Goal: Task Accomplishment & Management: Use online tool/utility

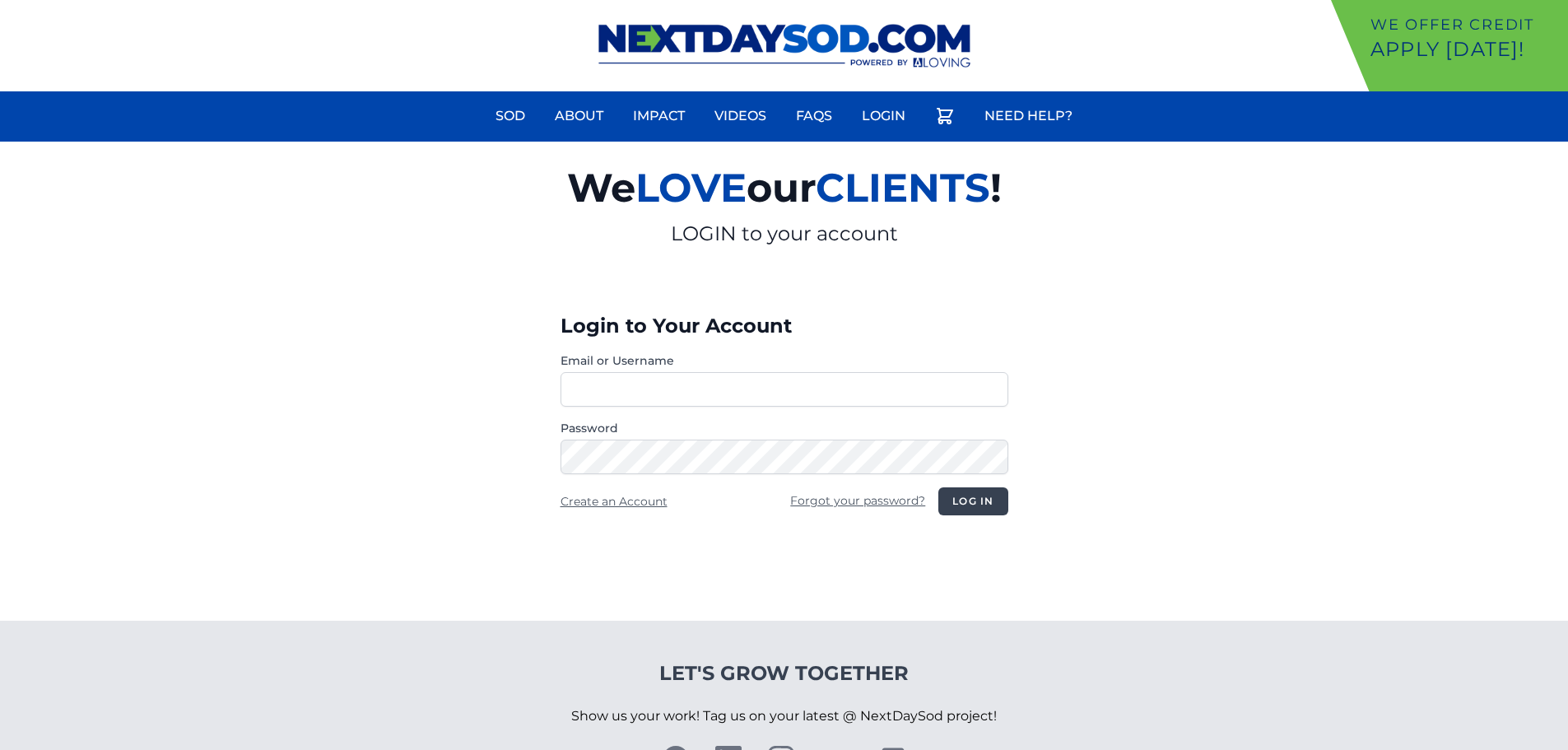
type input "**********"
click at [984, 498] on button "Log in" at bounding box center [973, 501] width 69 height 28
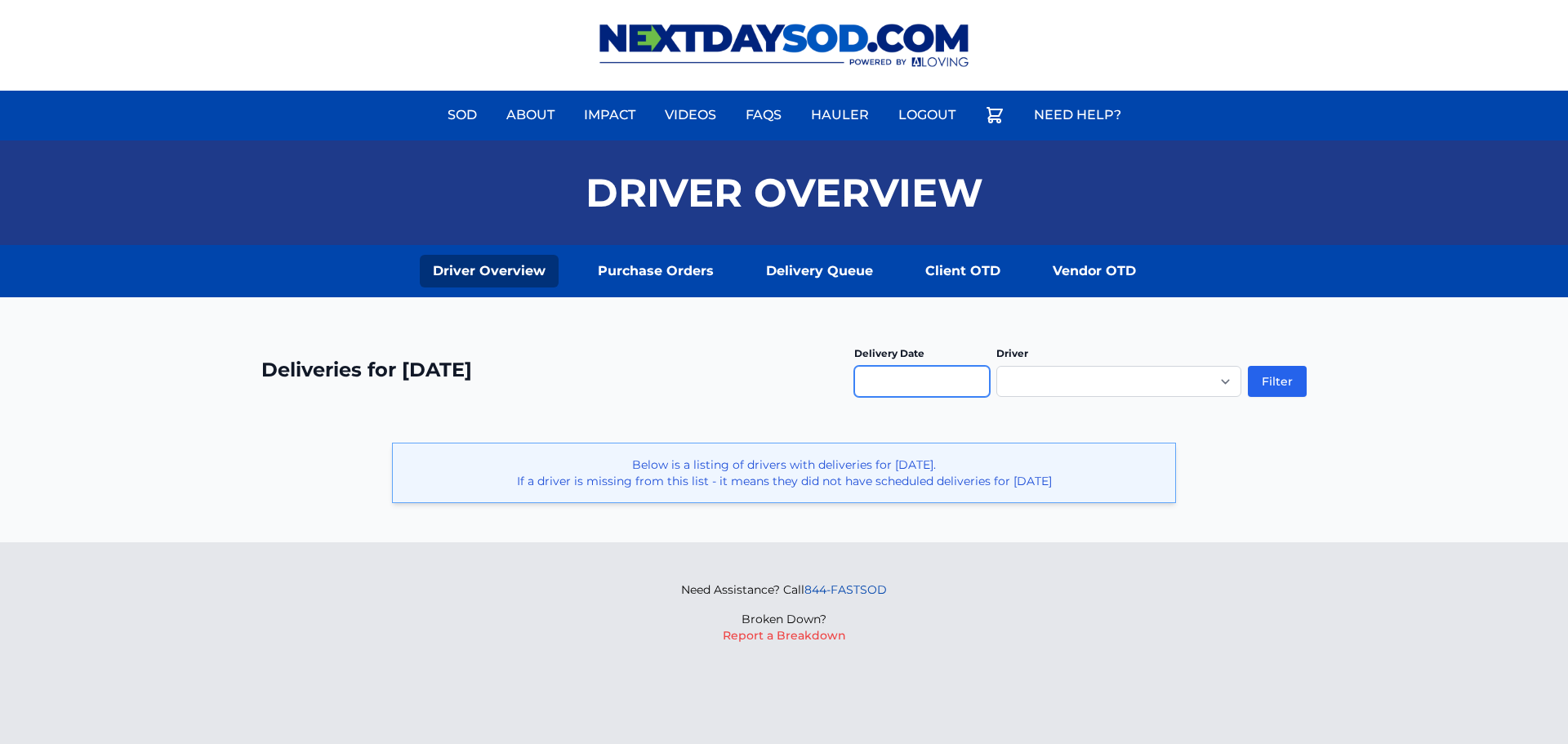
click at [946, 377] on input "text" at bounding box center [921, 381] width 135 height 31
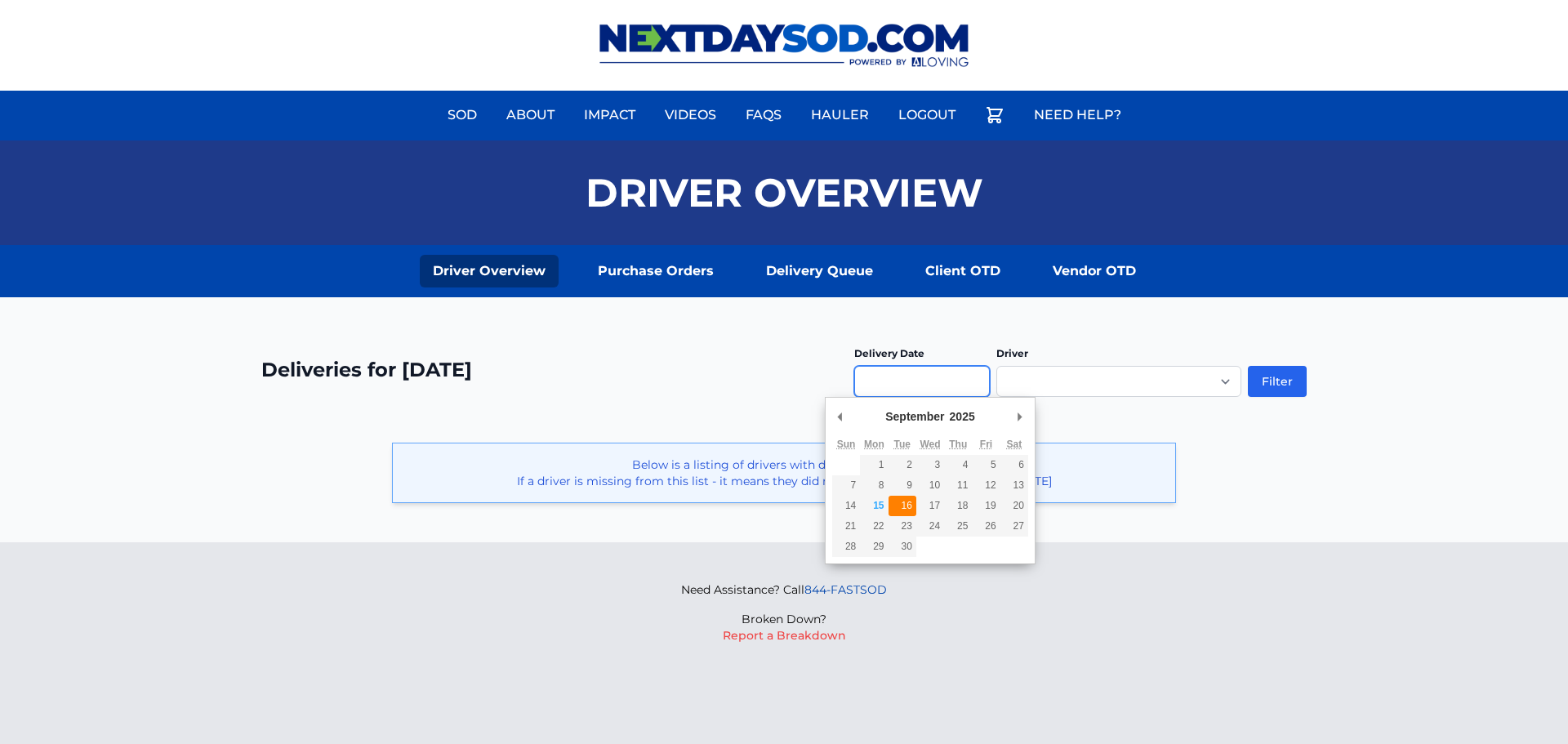
type input "**********"
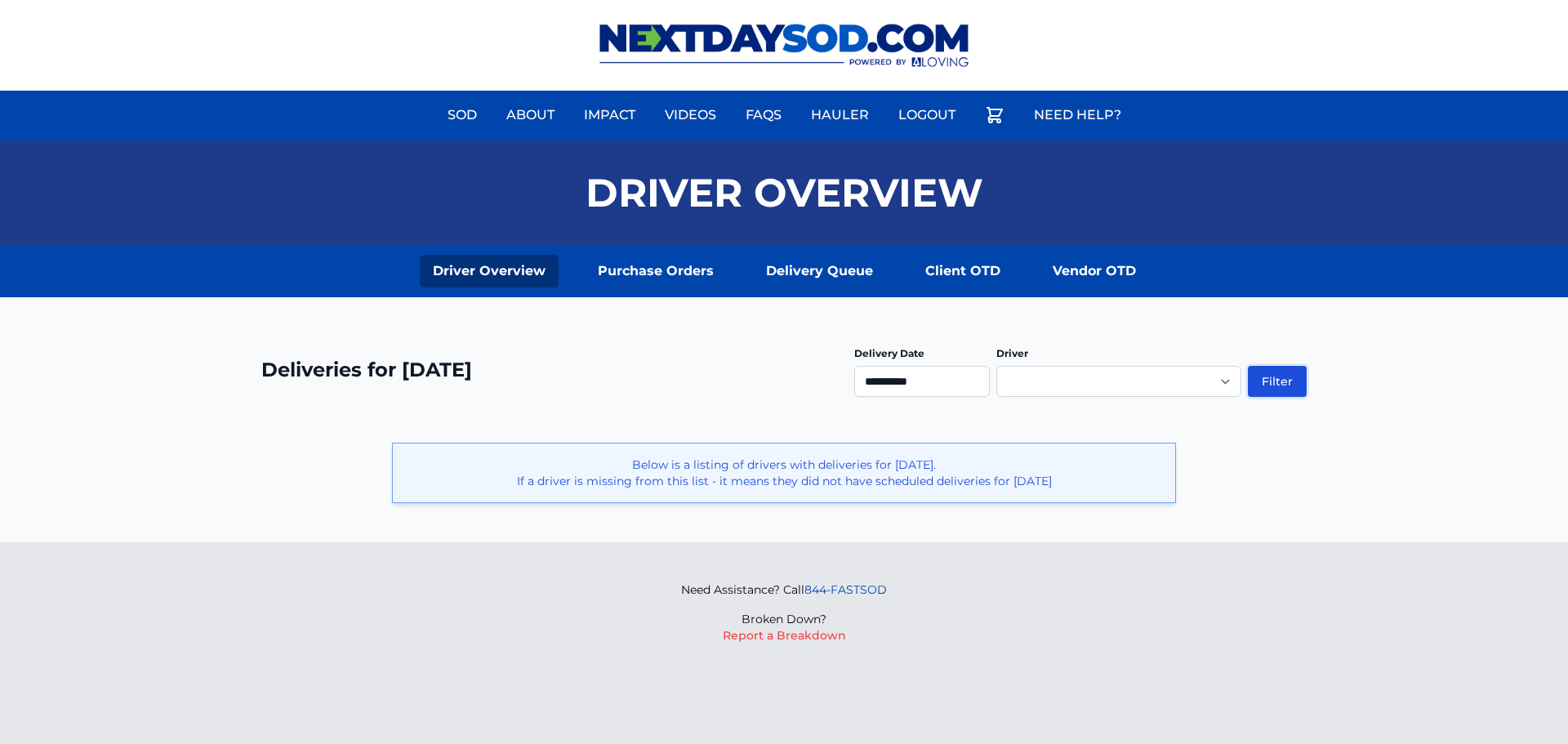
click at [1251, 380] on button "Filter" at bounding box center [1277, 381] width 59 height 31
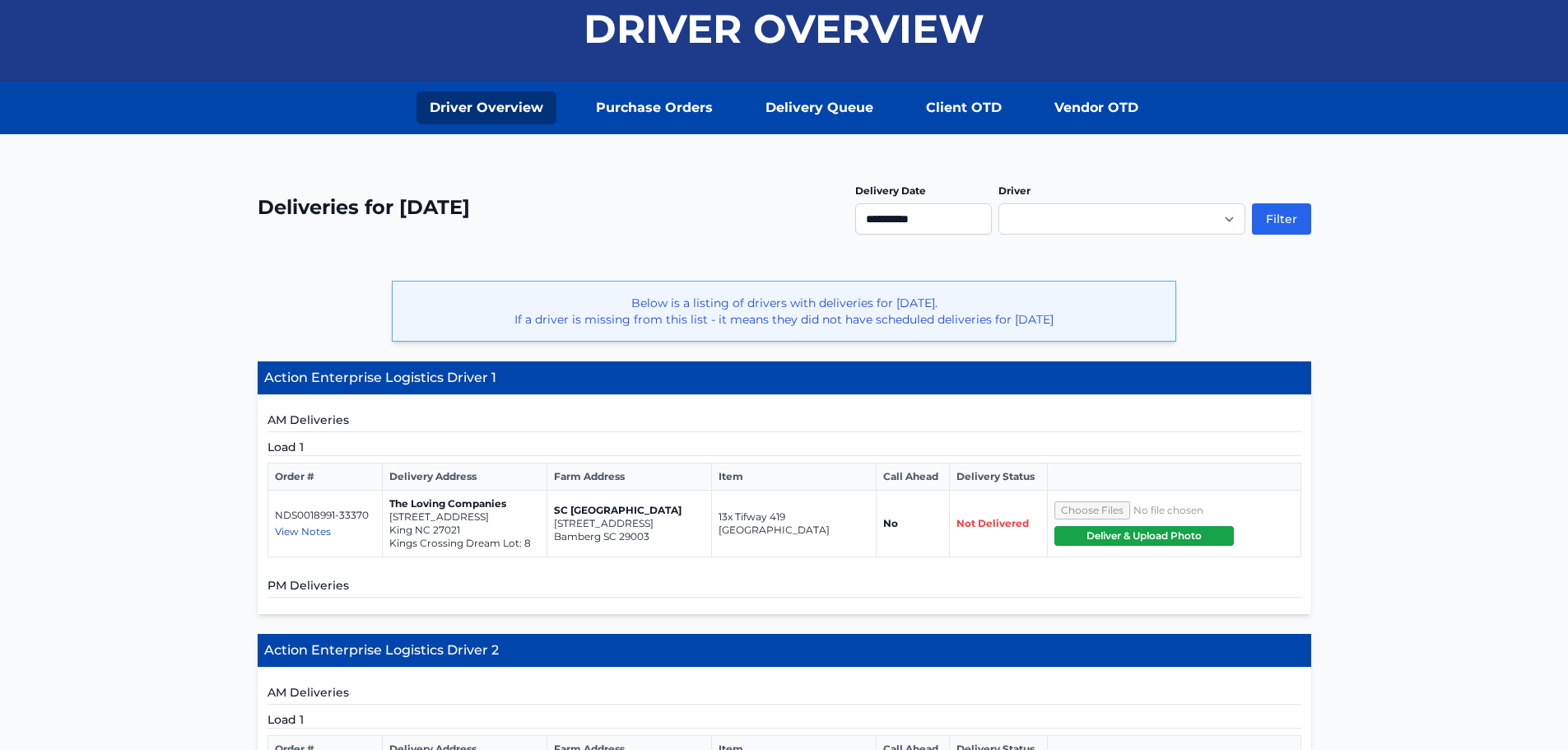
scroll to position [247, 0]
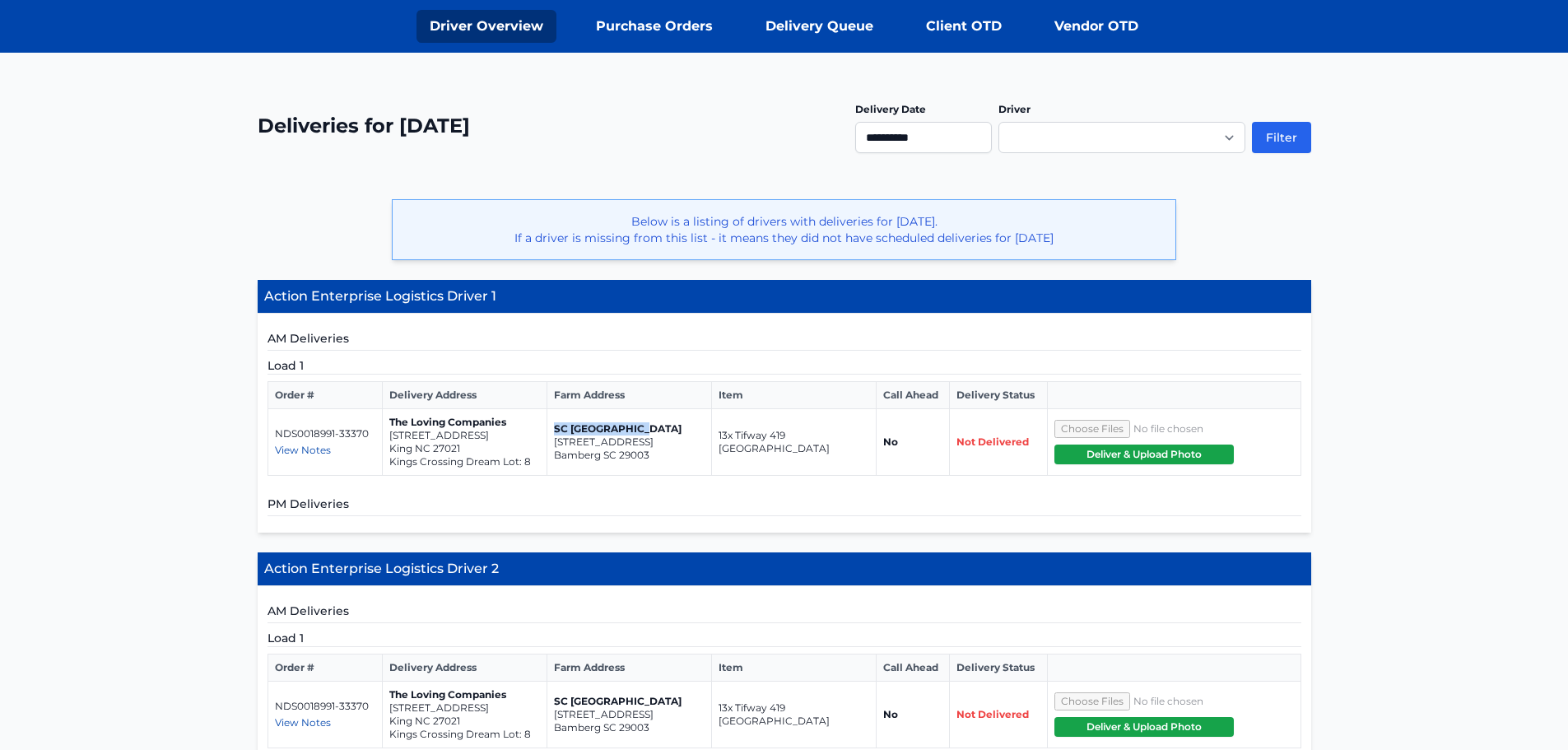
drag, startPoint x: 553, startPoint y: 429, endPoint x: 644, endPoint y: 431, distance: 91.0
click at [644, 431] on p "SC [GEOGRAPHIC_DATA]" at bounding box center [629, 428] width 151 height 13
copy p "SC [GEOGRAPHIC_DATA]"
drag, startPoint x: 552, startPoint y: 444, endPoint x: 687, endPoint y: 439, distance: 135.1
click at [687, 439] on td "SC [GEOGRAPHIC_DATA] [STREET_ADDRESS]" at bounding box center [628, 442] width 165 height 67
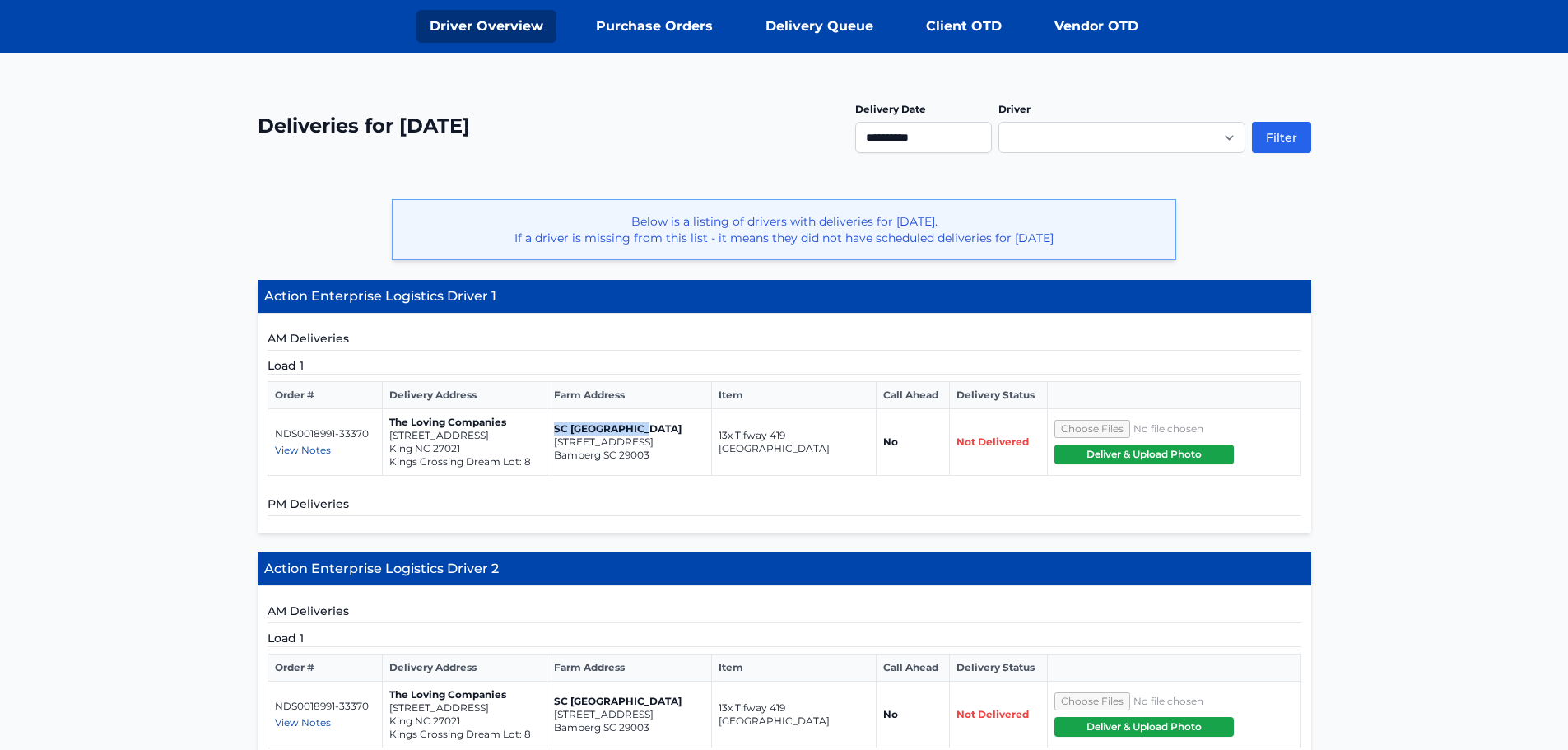
copy p "[STREET_ADDRESS]"
drag, startPoint x: 388, startPoint y: 435, endPoint x: 503, endPoint y: 440, distance: 115.1
click at [503, 440] on td "The Loving Companies [STREET_ADDRESS] Kings Crossing Dream Lot: 8" at bounding box center [464, 442] width 165 height 67
copy p "[STREET_ADDRESS]"
drag, startPoint x: 390, startPoint y: 462, endPoint x: 538, endPoint y: 459, distance: 148.0
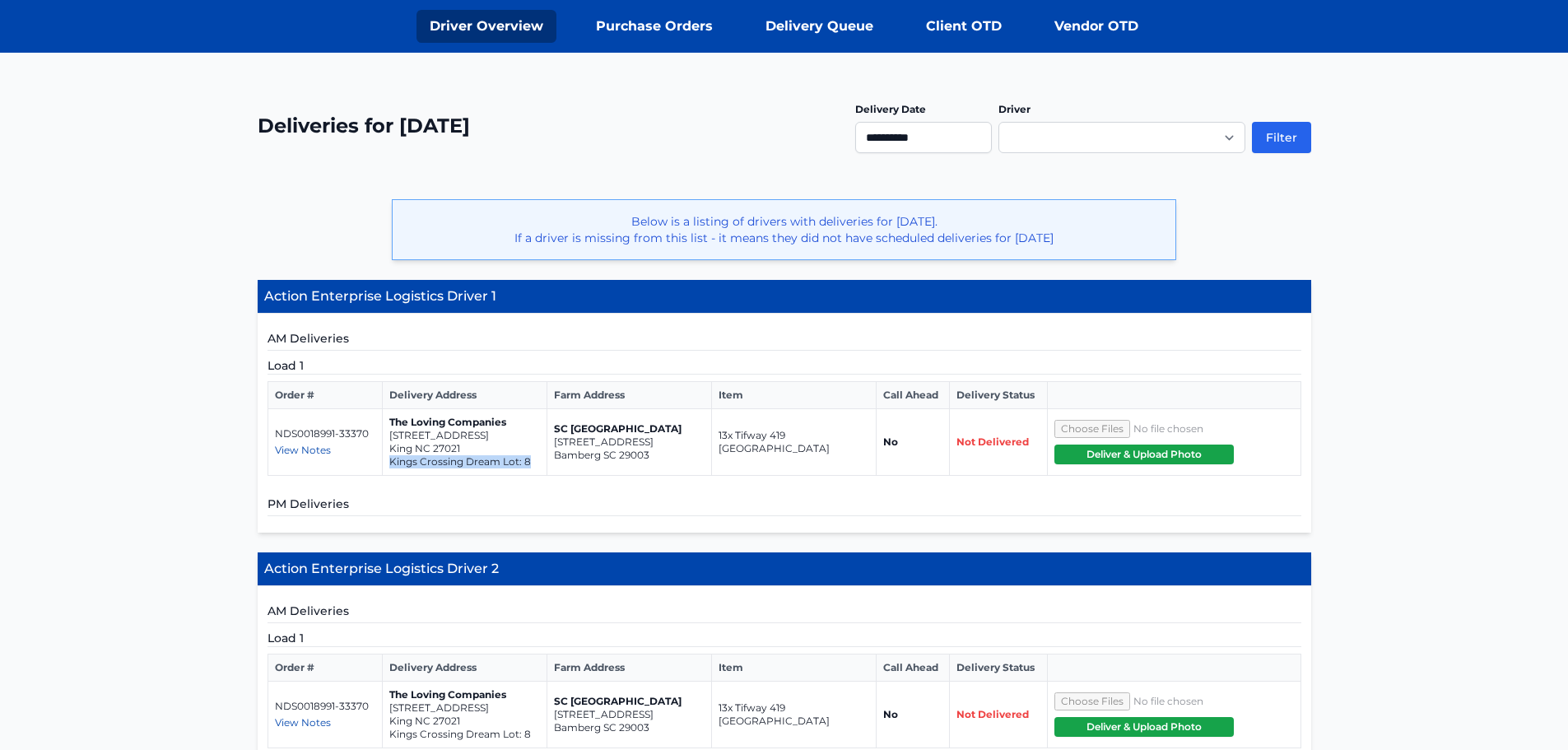
click at [533, 460] on p "Kings Crossing Dream Lot: 8" at bounding box center [464, 461] width 151 height 13
copy p "Kings Crossing Dream Lot: 8"
click at [324, 449] on span "View Notes" at bounding box center [303, 450] width 56 height 12
click at [675, 510] on h5 "PM Deliveries" at bounding box center [784, 505] width 1033 height 20
drag, startPoint x: 282, startPoint y: 436, endPoint x: 374, endPoint y: 436, distance: 92.0
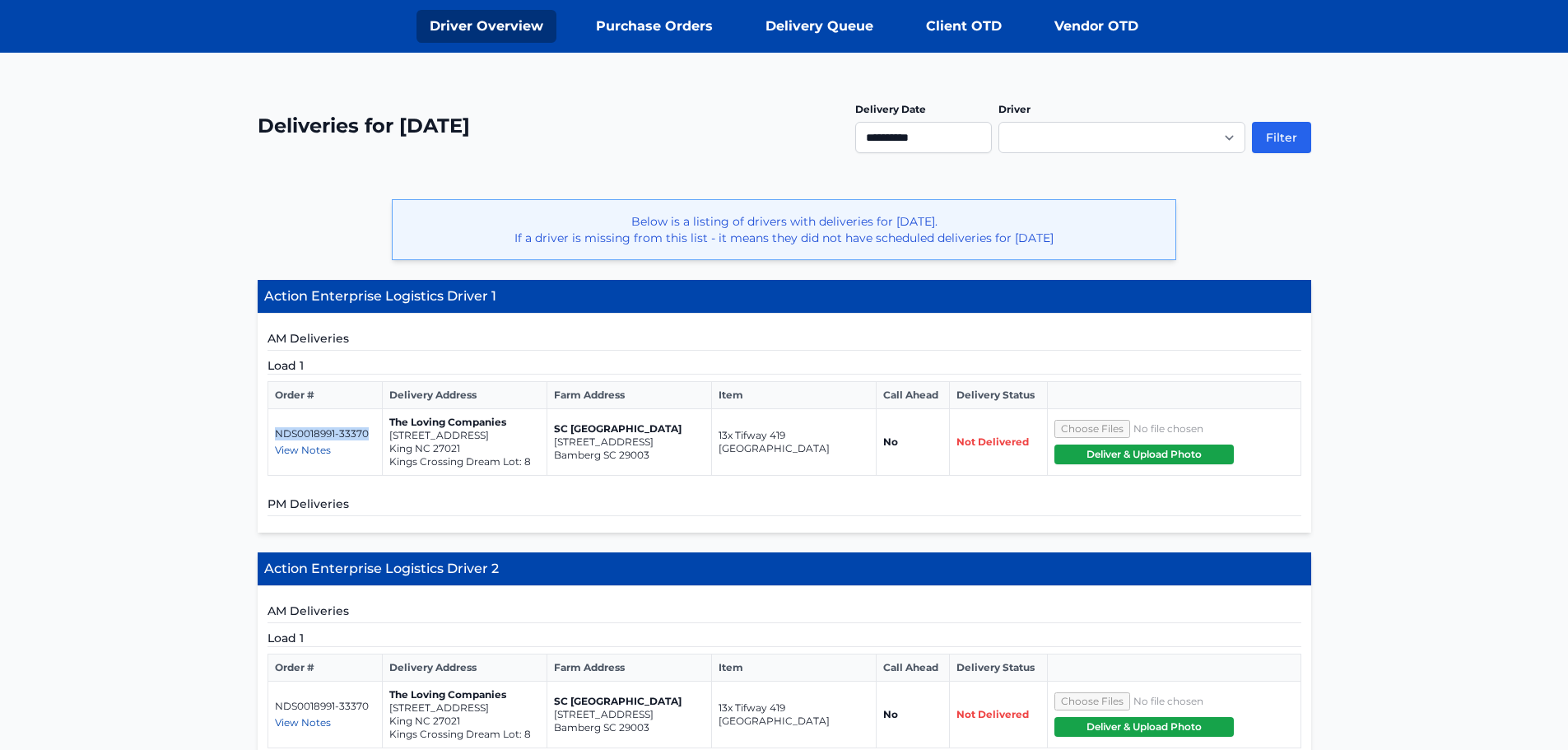
click at [374, 436] on td "NDS0018991-33370 View Notes [PERSON_NAME] - [PHONE_NUMBER]" at bounding box center [324, 442] width 114 height 67
copy p "NDS0018991-33370"
drag, startPoint x: 736, startPoint y: 438, endPoint x: 835, endPoint y: 444, distance: 99.2
click at [835, 444] on td "13x Tifway 419 [GEOGRAPHIC_DATA]" at bounding box center [793, 442] width 165 height 67
copy td "Tifway 419 [GEOGRAPHIC_DATA]"
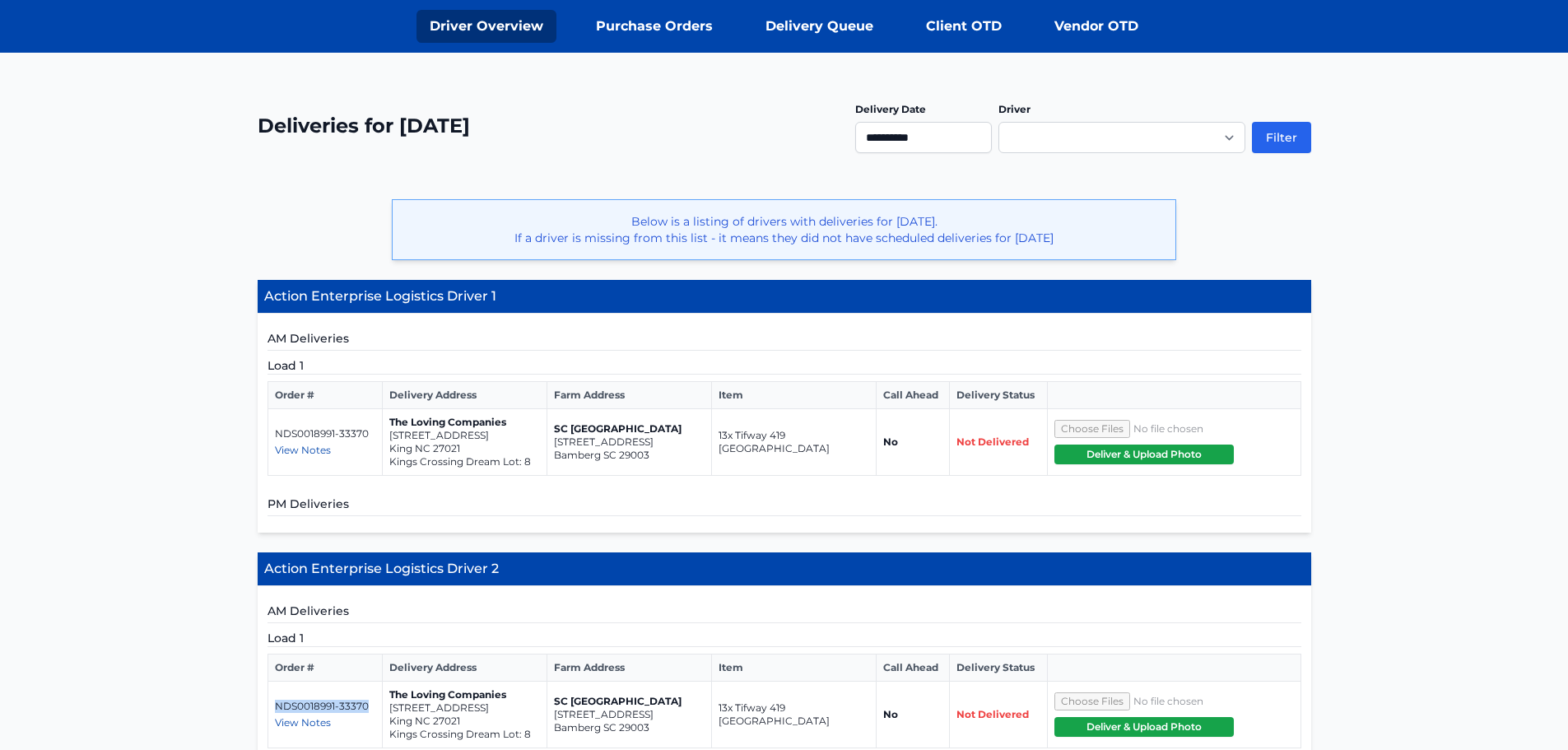
drag, startPoint x: 275, startPoint y: 707, endPoint x: 364, endPoint y: 705, distance: 89.0
click at [364, 705] on p "NDS0018991-33370" at bounding box center [325, 705] width 101 height 13
copy p "NDS0018991-33370"
drag, startPoint x: 717, startPoint y: 709, endPoint x: 843, endPoint y: 716, distance: 126.2
click at [843, 716] on td "13x Tifway 419 [GEOGRAPHIC_DATA]" at bounding box center [793, 714] width 165 height 67
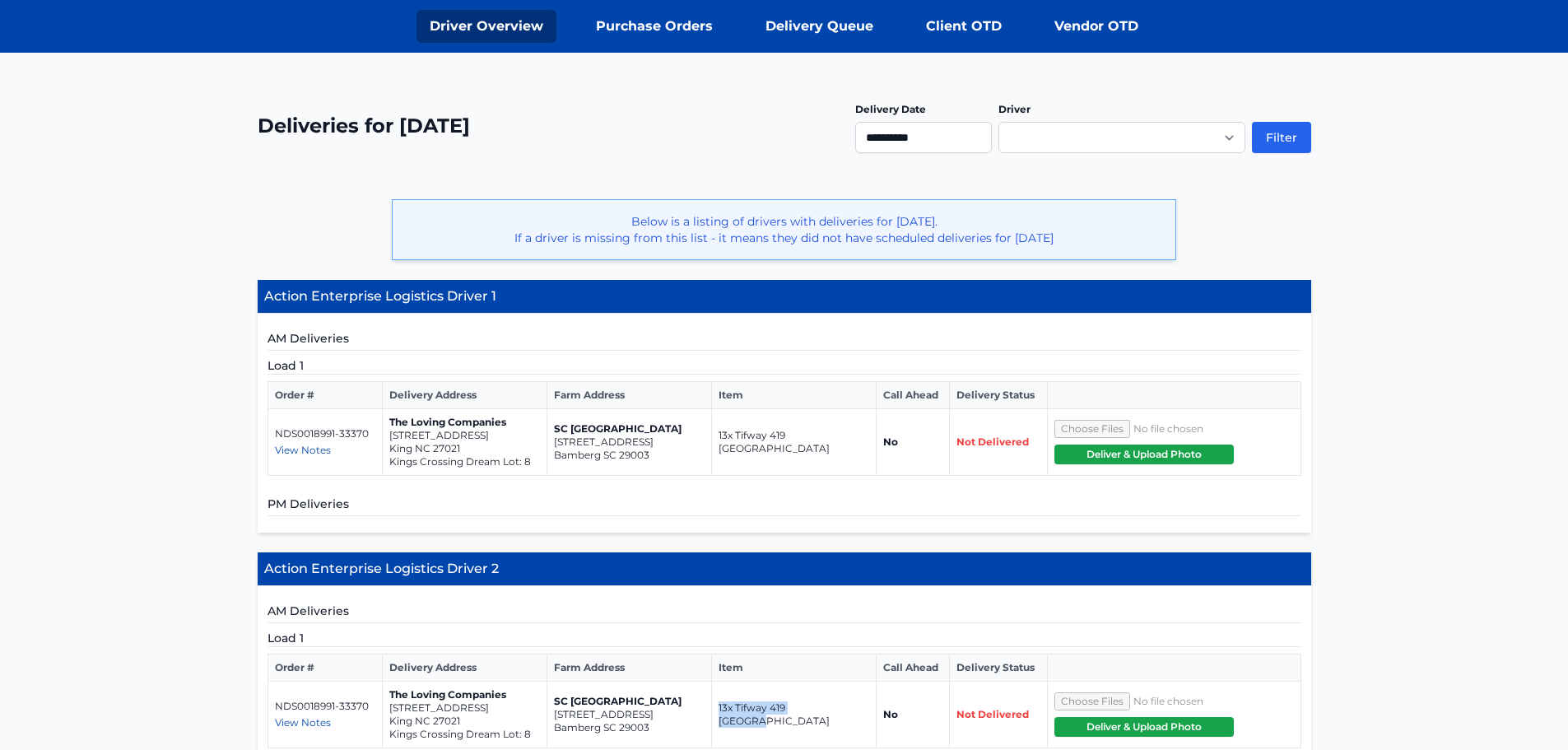
copy td "13x Tifway 419 [GEOGRAPHIC_DATA]"
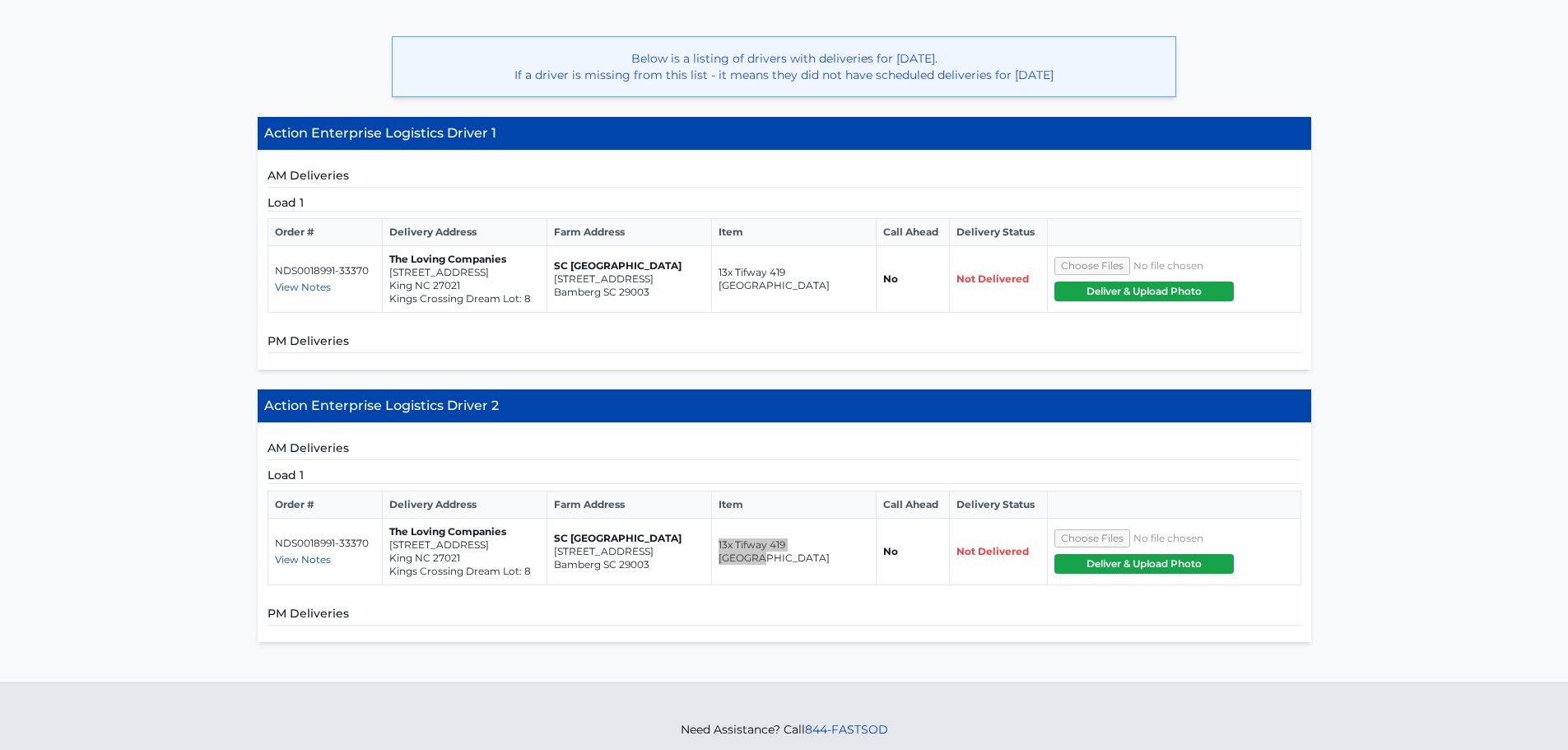
scroll to position [412, 0]
